Goal: Task Accomplishment & Management: Use online tool/utility

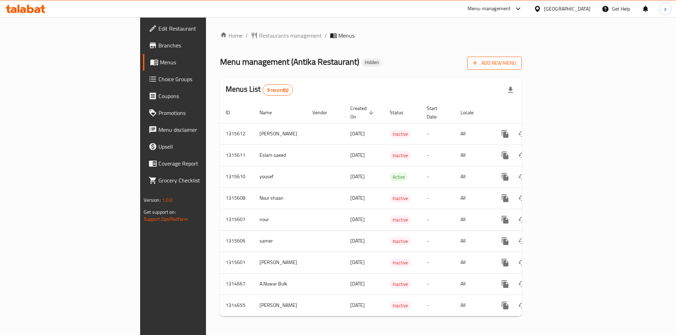
click at [516, 64] on span "Add New Menu" at bounding box center [494, 63] width 43 height 9
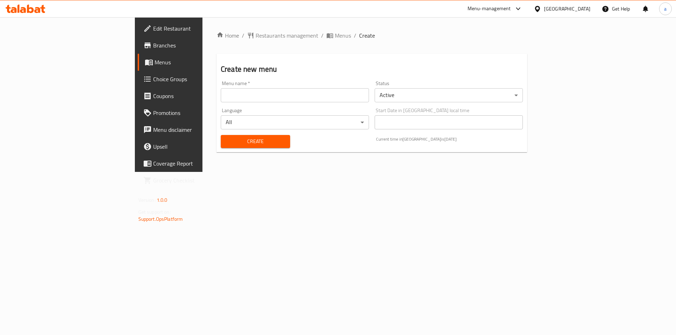
click at [221, 97] on input "text" at bounding box center [295, 95] width 148 height 14
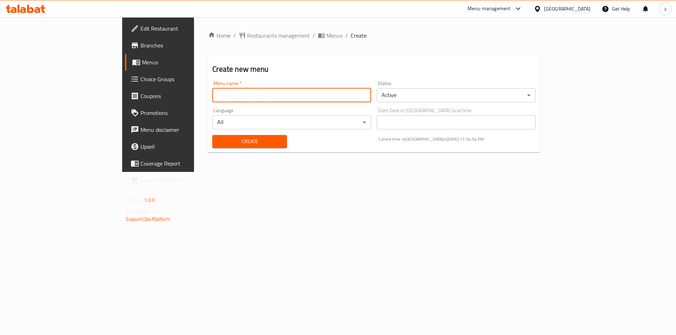
type input "A"
type input "Goda"
click at [415, 98] on body "​ Menu-management [GEOGRAPHIC_DATA] Get Help a Edit Restaurant Branches Menus C…" at bounding box center [338, 176] width 676 height 318
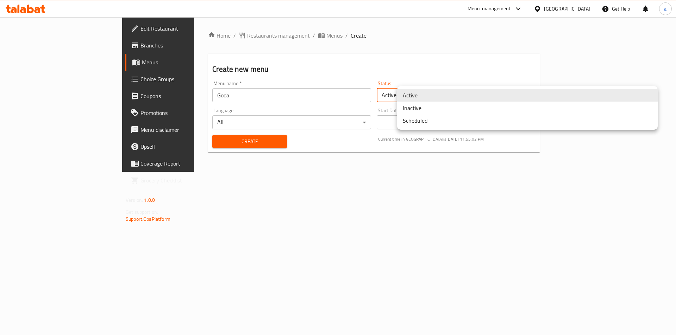
click at [423, 108] on li "Inactive" at bounding box center [527, 108] width 260 height 13
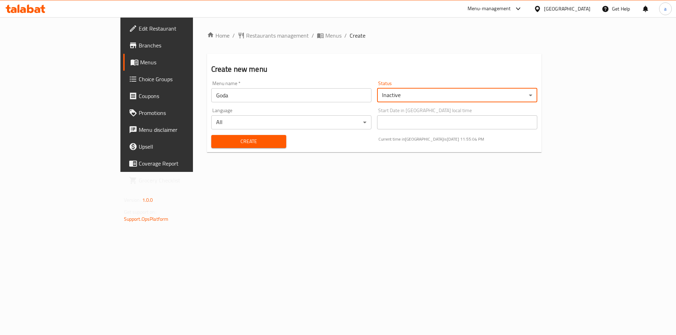
click at [444, 172] on div "Home / Restaurants management / Menus / Create Create new menu Menu name   * Go…" at bounding box center [374, 94] width 363 height 155
click at [217, 145] on span "Create" at bounding box center [249, 141] width 64 height 9
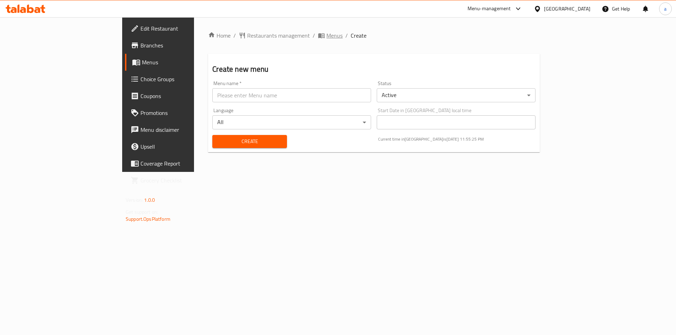
click at [326, 35] on span "Menus" at bounding box center [334, 35] width 16 height 8
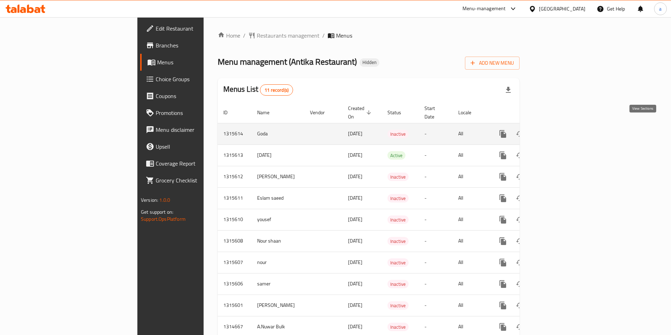
click at [558, 130] on icon "enhanced table" at bounding box center [553, 134] width 8 height 8
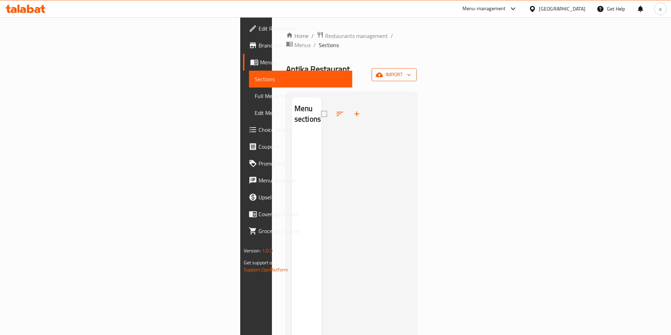
click at [411, 70] on span "import" at bounding box center [394, 74] width 34 height 9
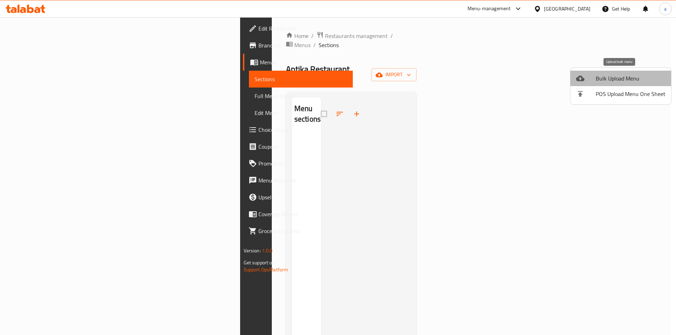
click at [633, 80] on span "Bulk Upload Menu" at bounding box center [631, 78] width 70 height 8
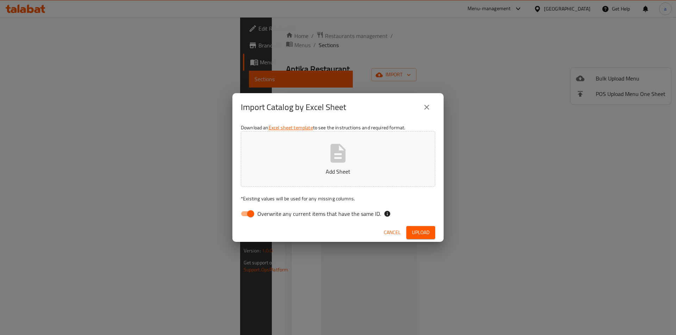
click at [251, 214] on input "Overwrite any current items that have the same ID." at bounding box center [251, 213] width 40 height 13
click at [247, 216] on input "Overwrite any current items that have the same ID." at bounding box center [244, 213] width 40 height 13
click at [240, 214] on input "Overwrite any current items that have the same ID." at bounding box center [251, 213] width 40 height 13
checkbox input "false"
click at [418, 227] on button "Upload" at bounding box center [420, 232] width 29 height 13
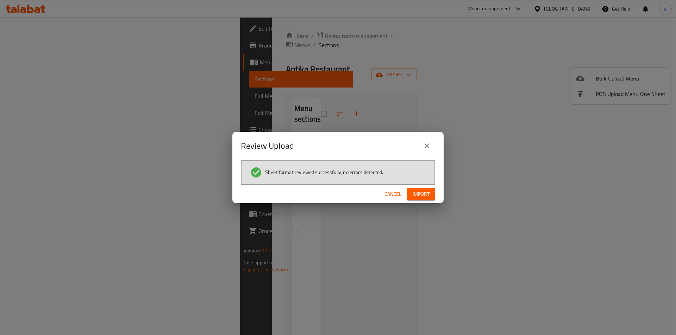
click at [417, 193] on span "Import" at bounding box center [421, 194] width 17 height 9
